Goal: Find specific page/section: Find specific page/section

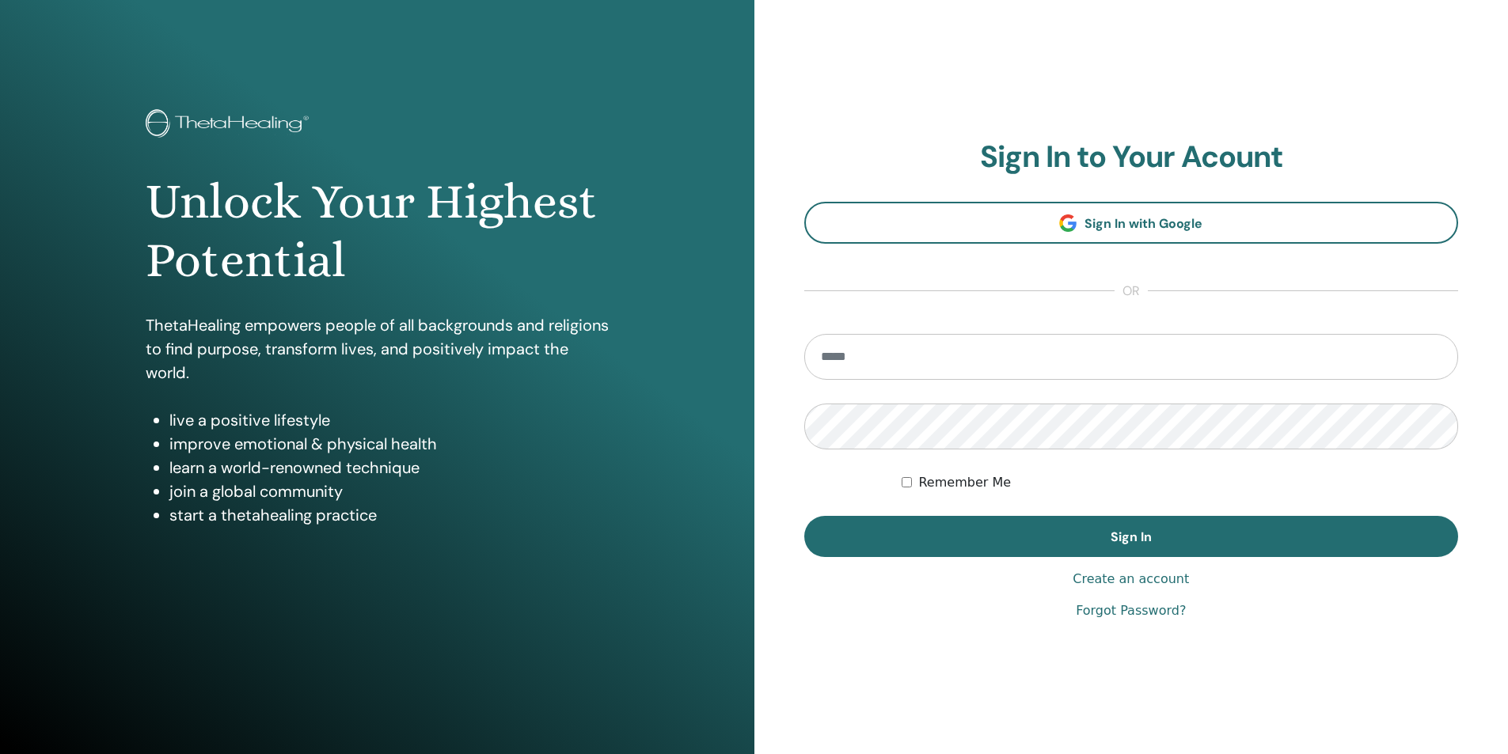
type input "**********"
click at [898, 479] on form "**********" at bounding box center [1131, 445] width 655 height 223
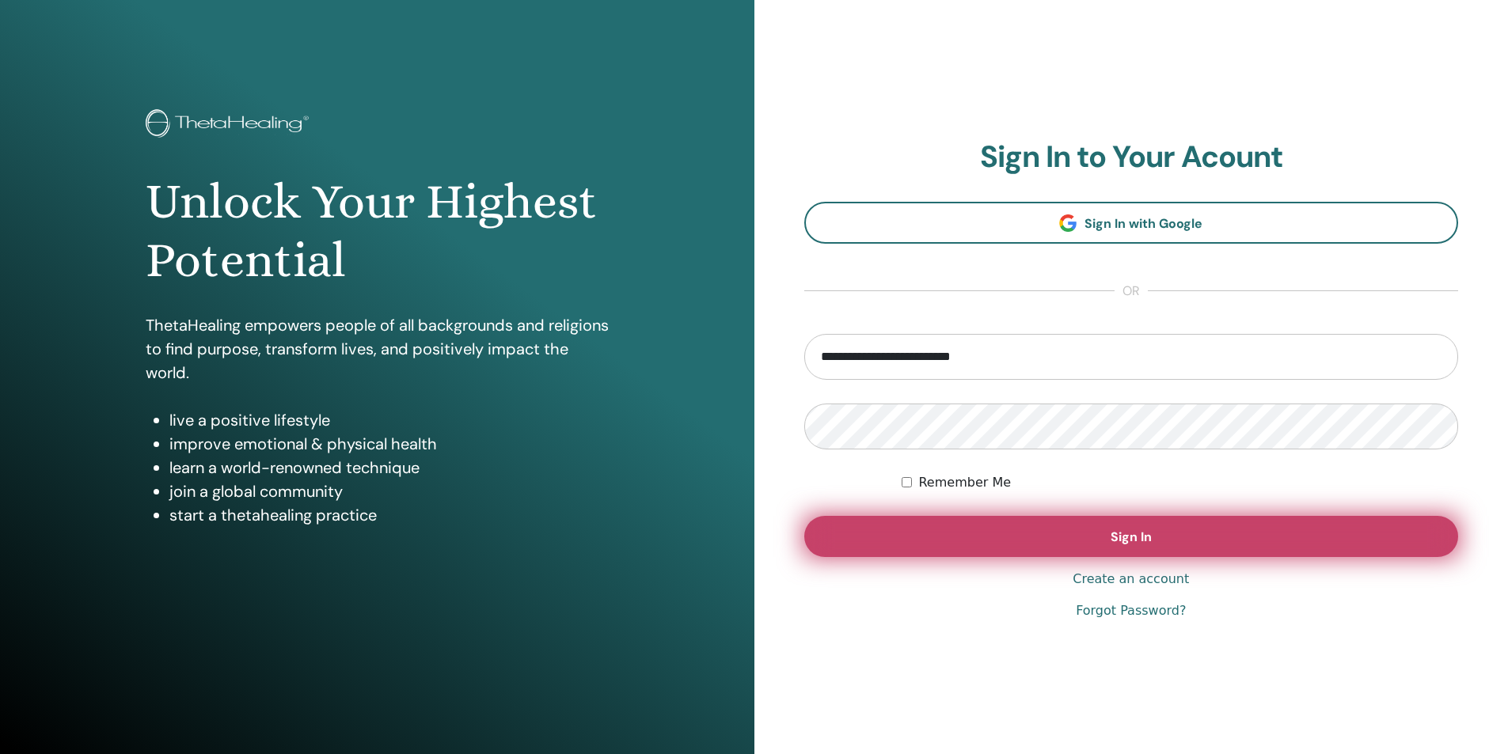
click at [1004, 537] on button "Sign In" at bounding box center [1131, 536] width 655 height 41
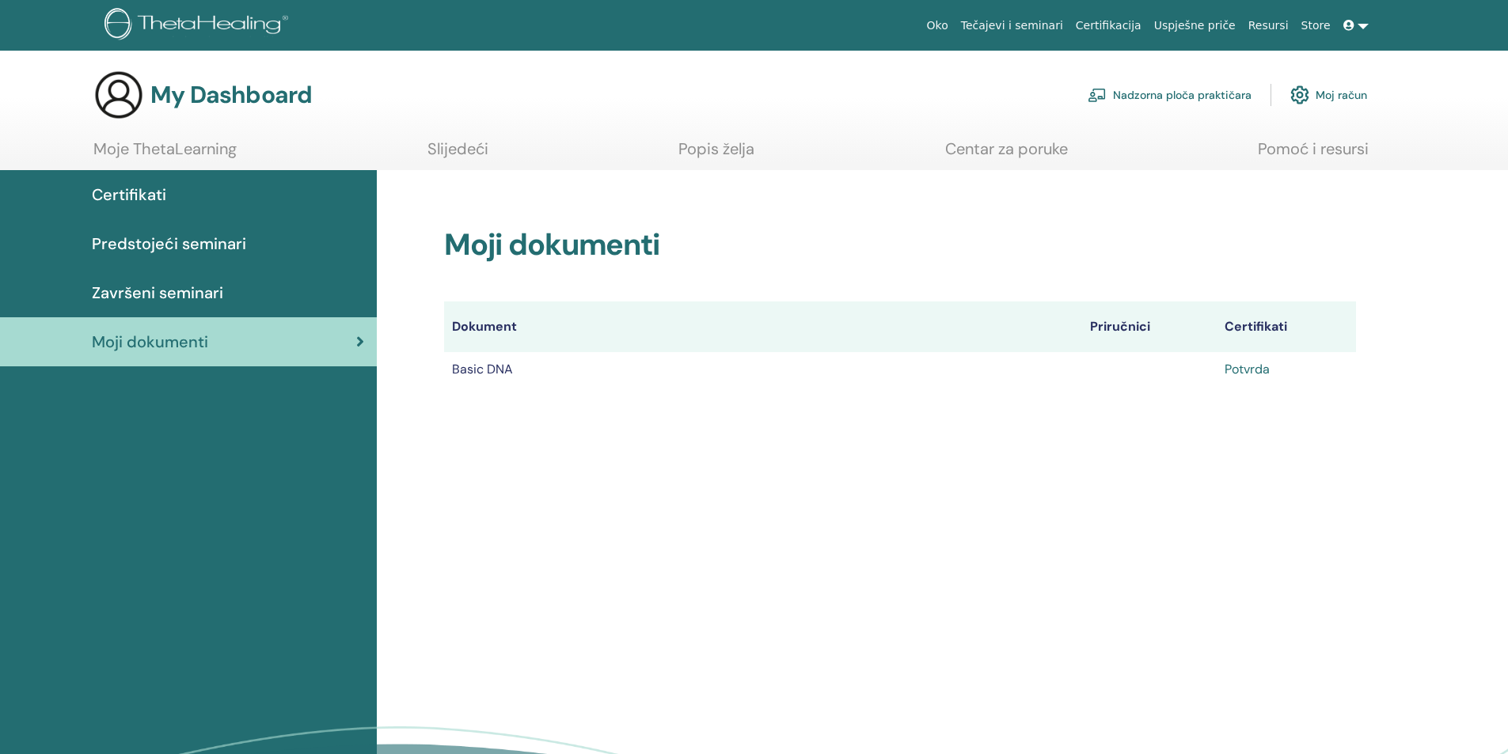
click at [1246, 370] on link "Potvrda" at bounding box center [1246, 369] width 45 height 17
